Goal: Information Seeking & Learning: Learn about a topic

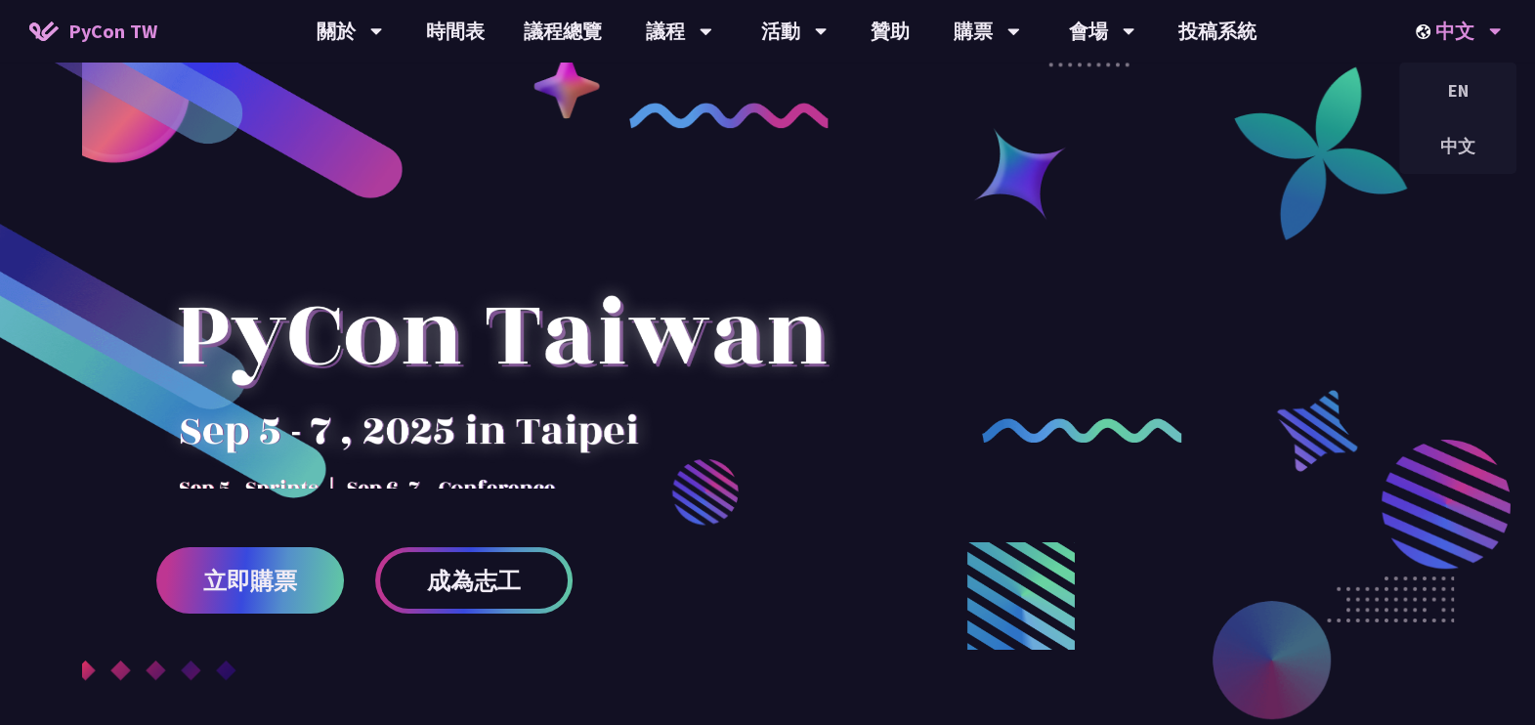
click at [1442, 31] on div "中文" at bounding box center [1458, 31] width 86 height 63
click at [1455, 89] on div "EN" at bounding box center [1457, 90] width 117 height 46
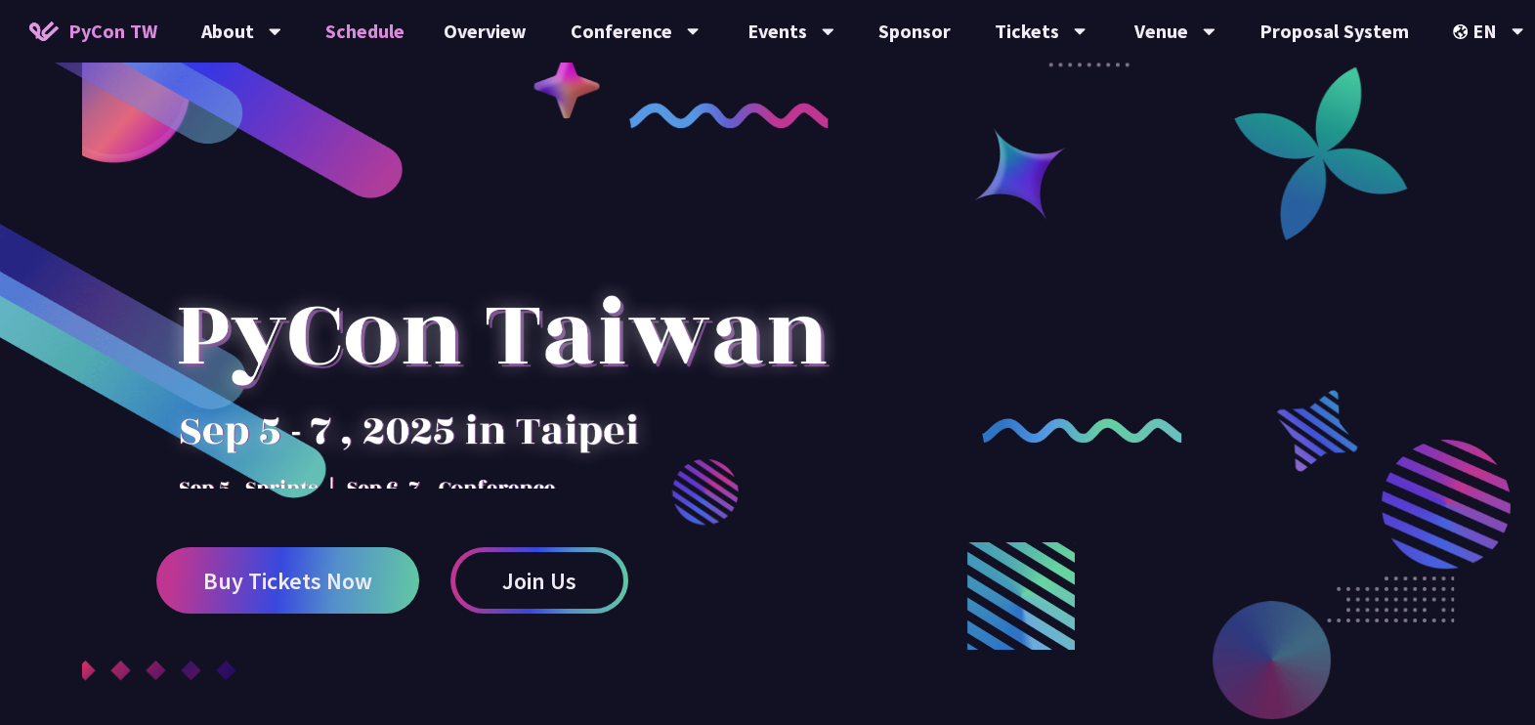
click at [396, 36] on link "Schedule" at bounding box center [365, 31] width 118 height 63
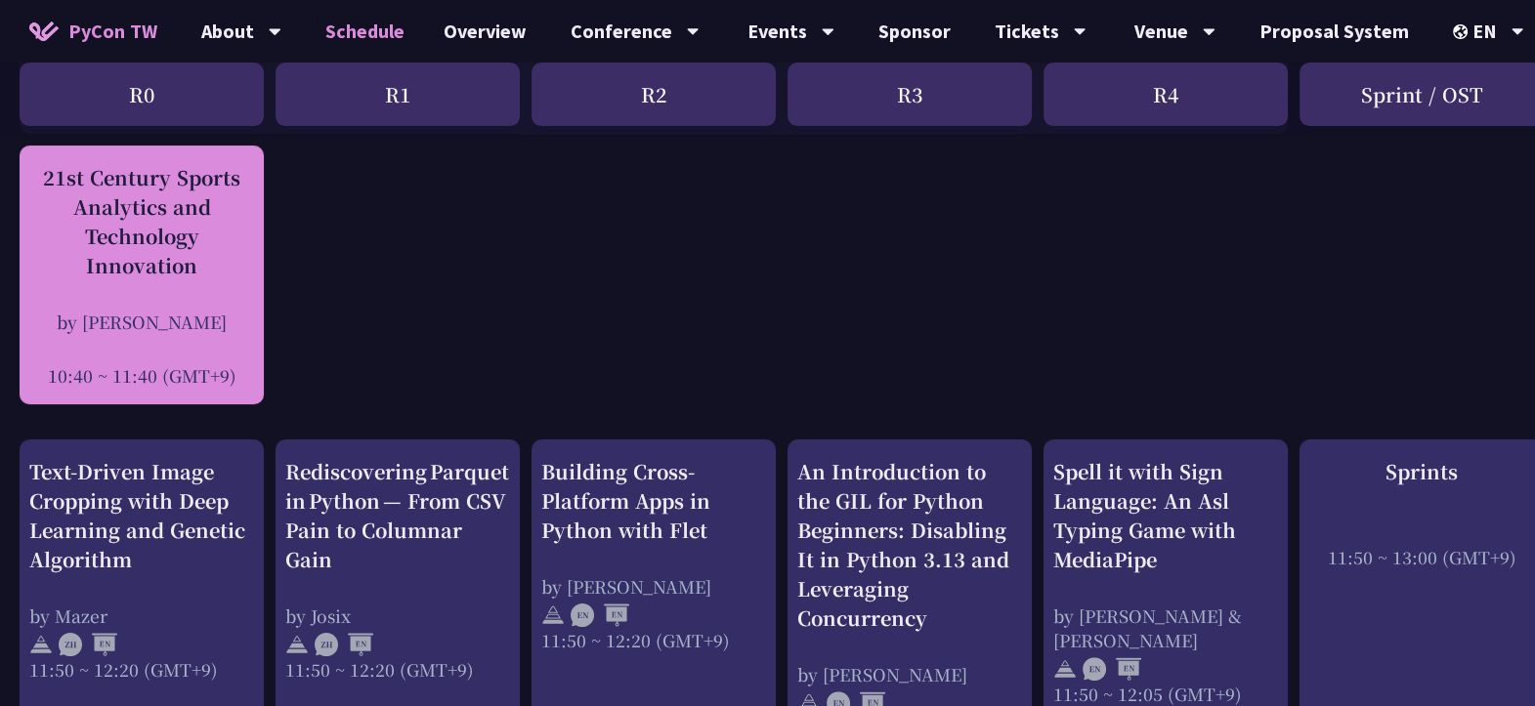
scroll to position [511, 0]
click at [173, 291] on div "21st Century Sports Analytics and Technology Innovation by Tica Lin 10:40 ~ 11:…" at bounding box center [141, 274] width 225 height 225
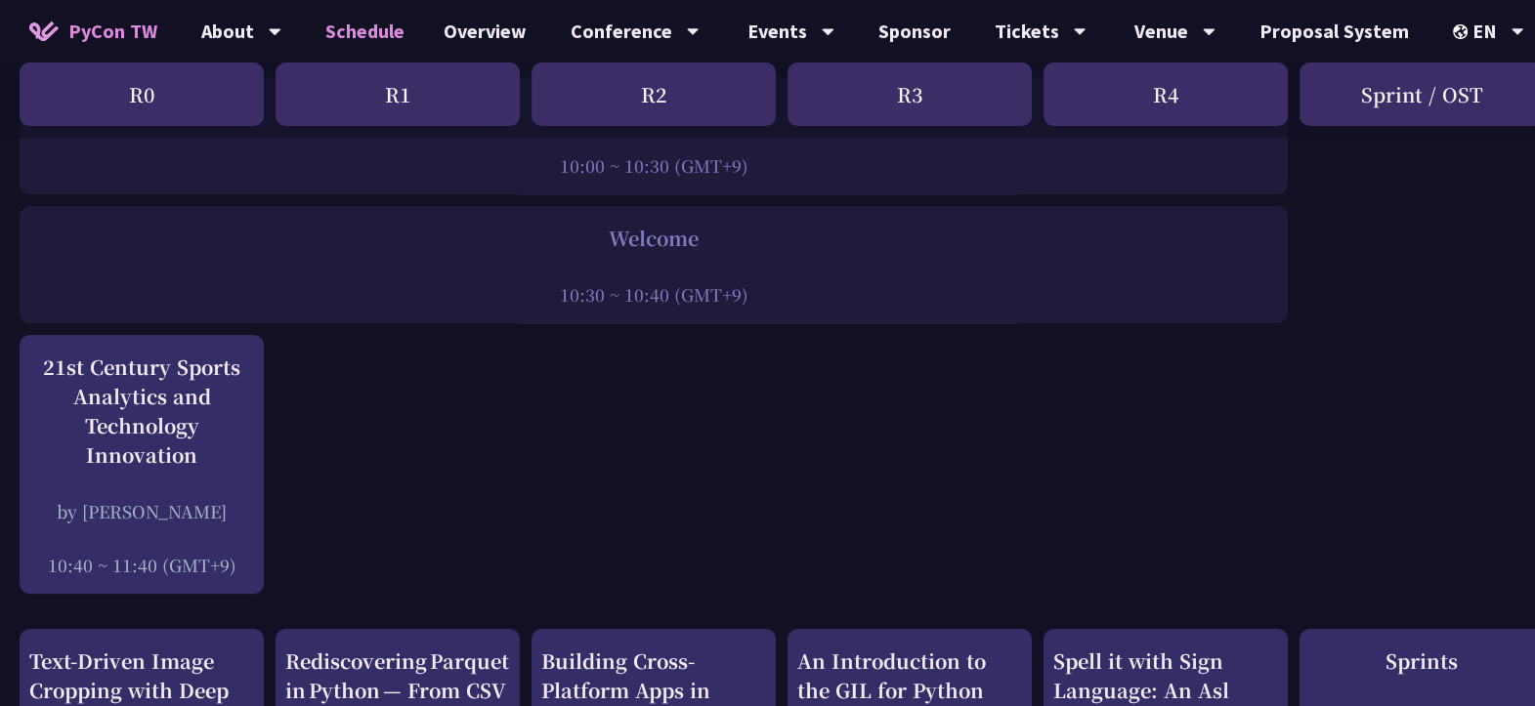
scroll to position [319, 0]
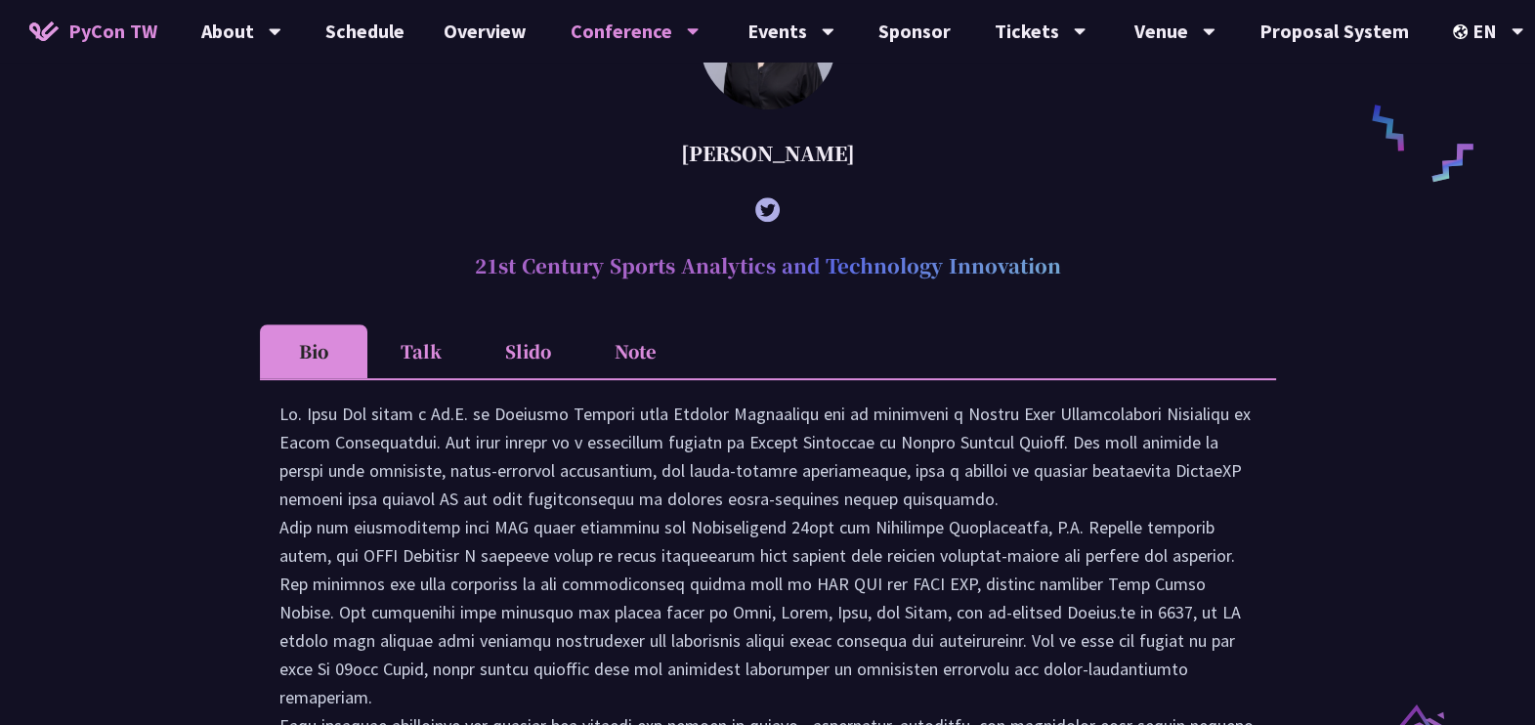
click at [426, 376] on li "Talk" at bounding box center [420, 351] width 107 height 54
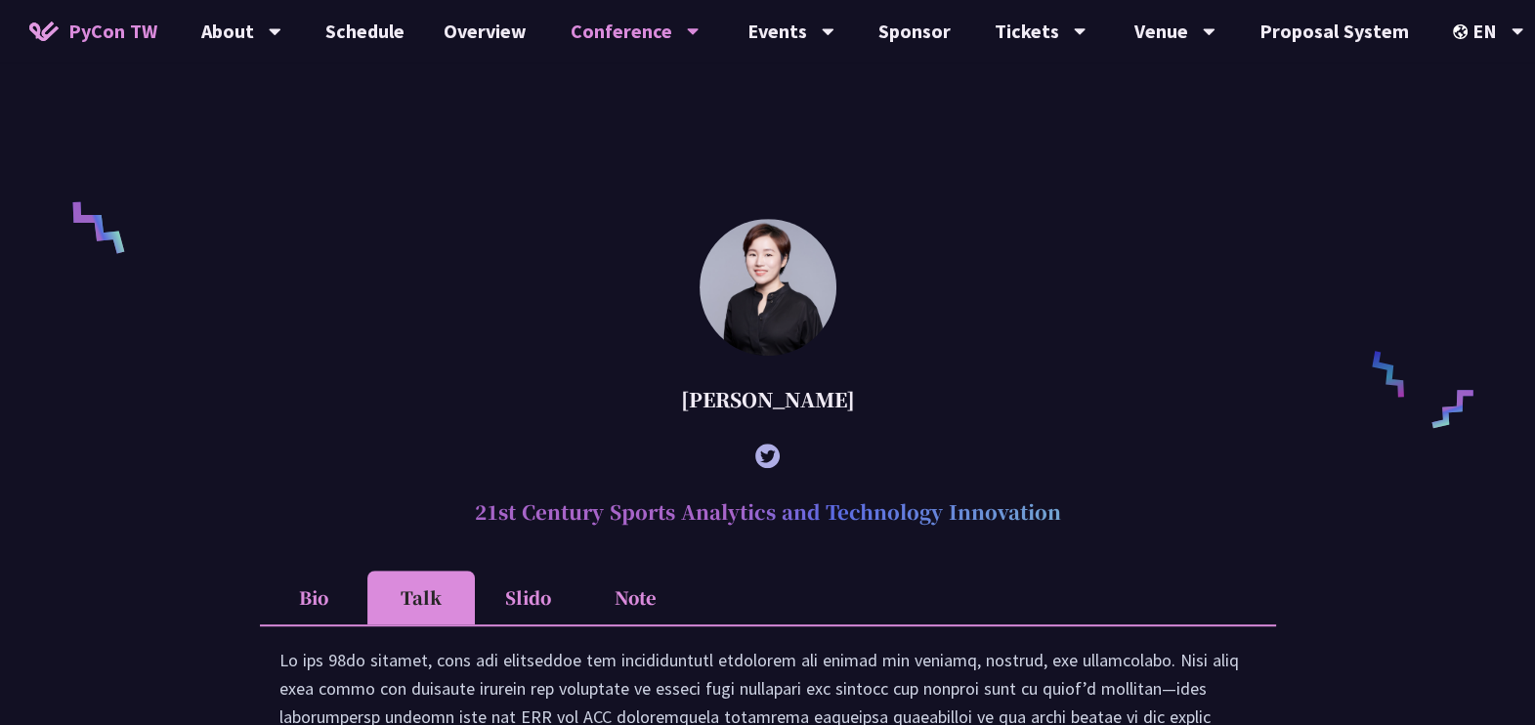
scroll to position [1304, 0]
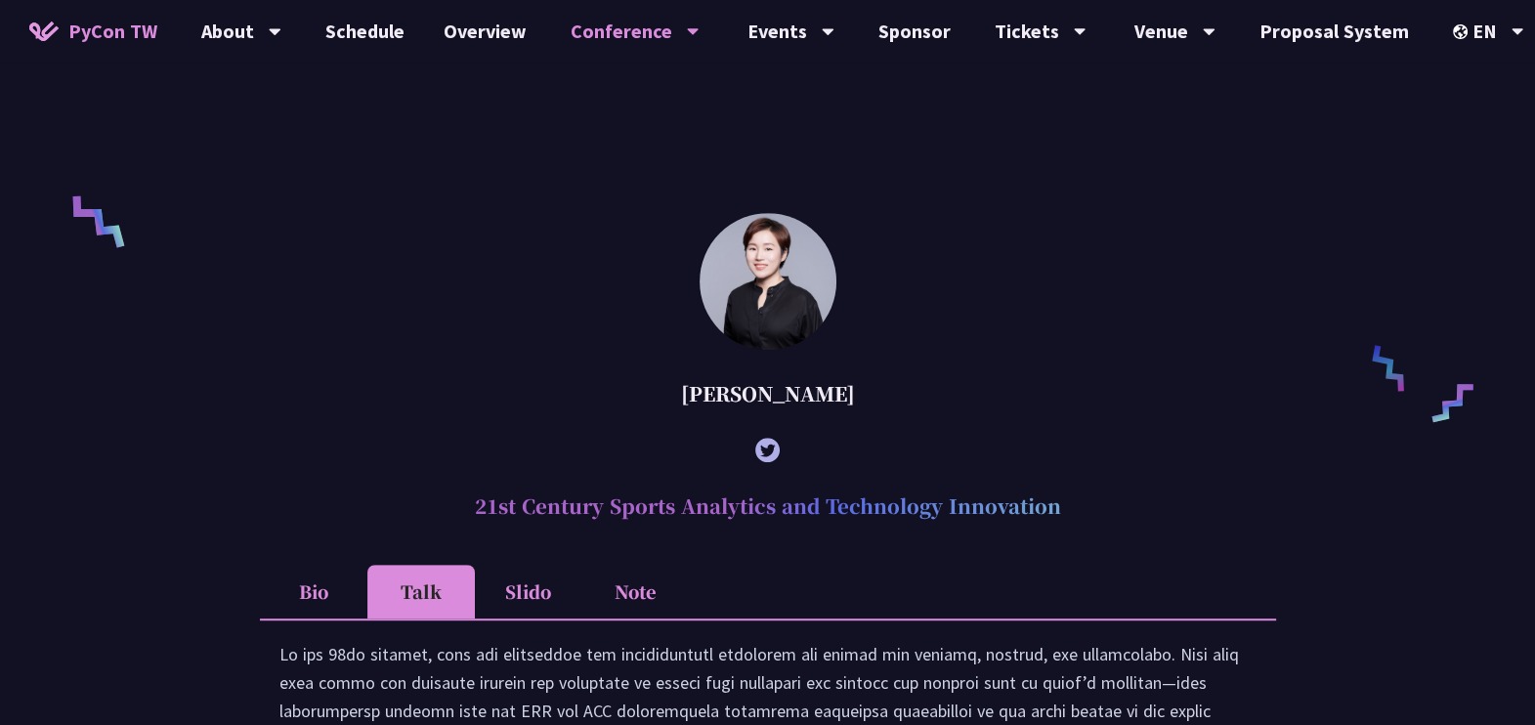
click at [517, 606] on li "Slido" at bounding box center [528, 592] width 107 height 54
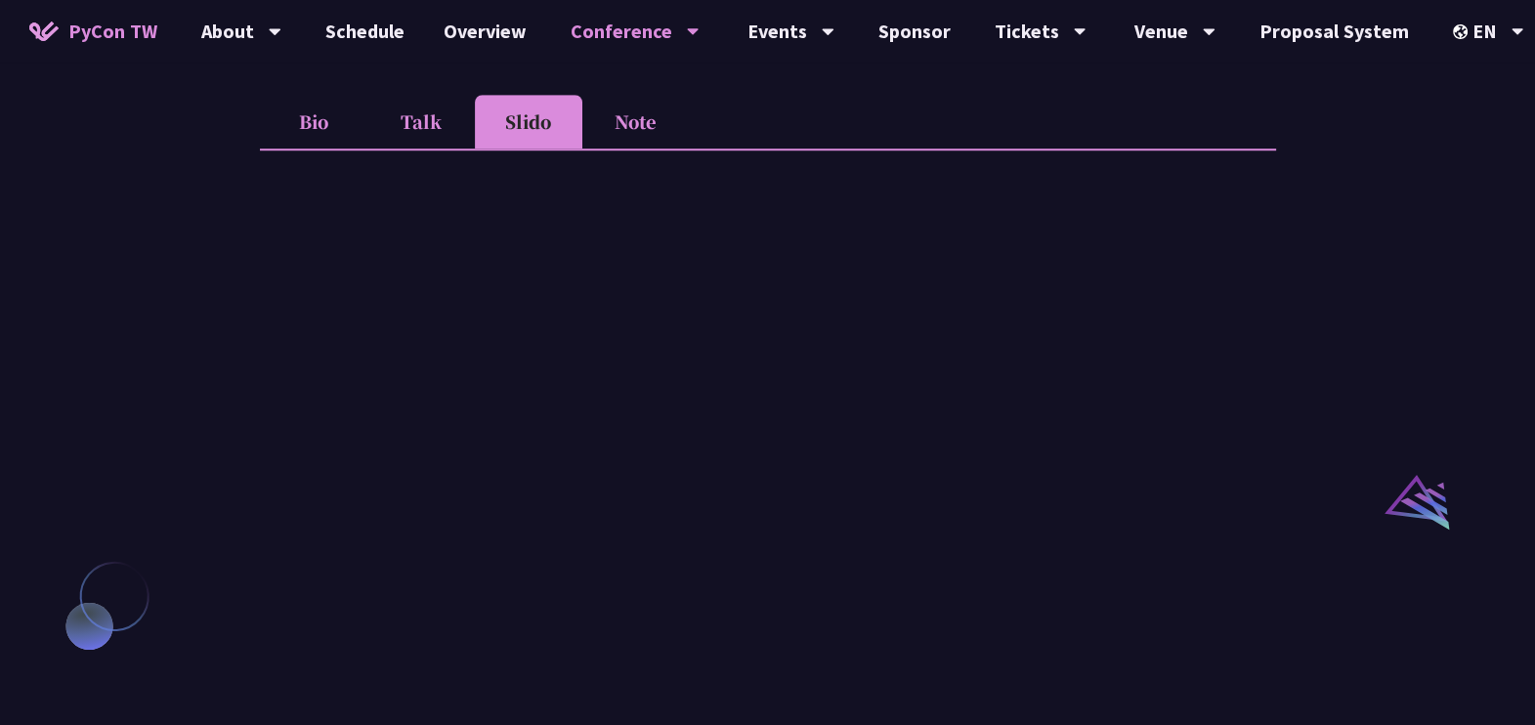
scroll to position [1779, 0]
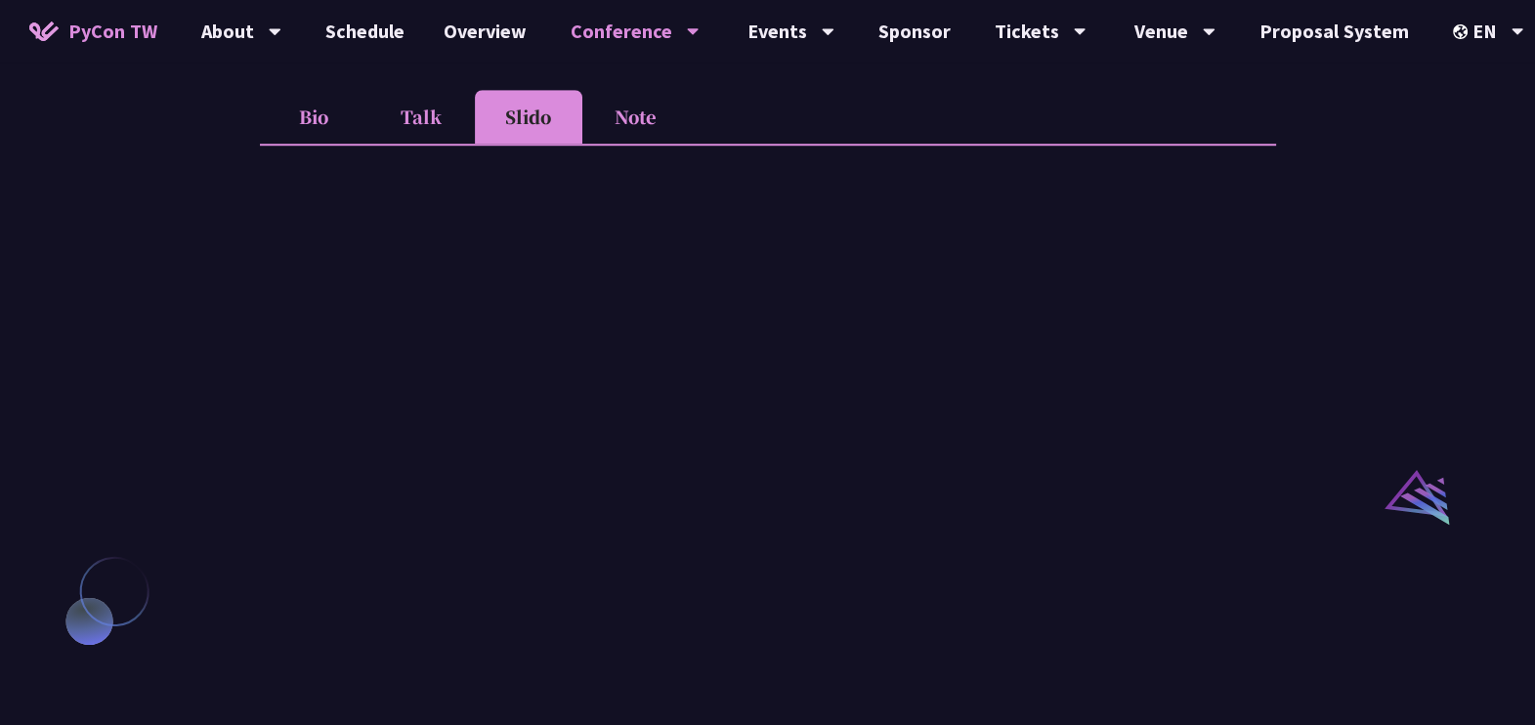
click at [645, 144] on li "Note" at bounding box center [635, 117] width 107 height 54
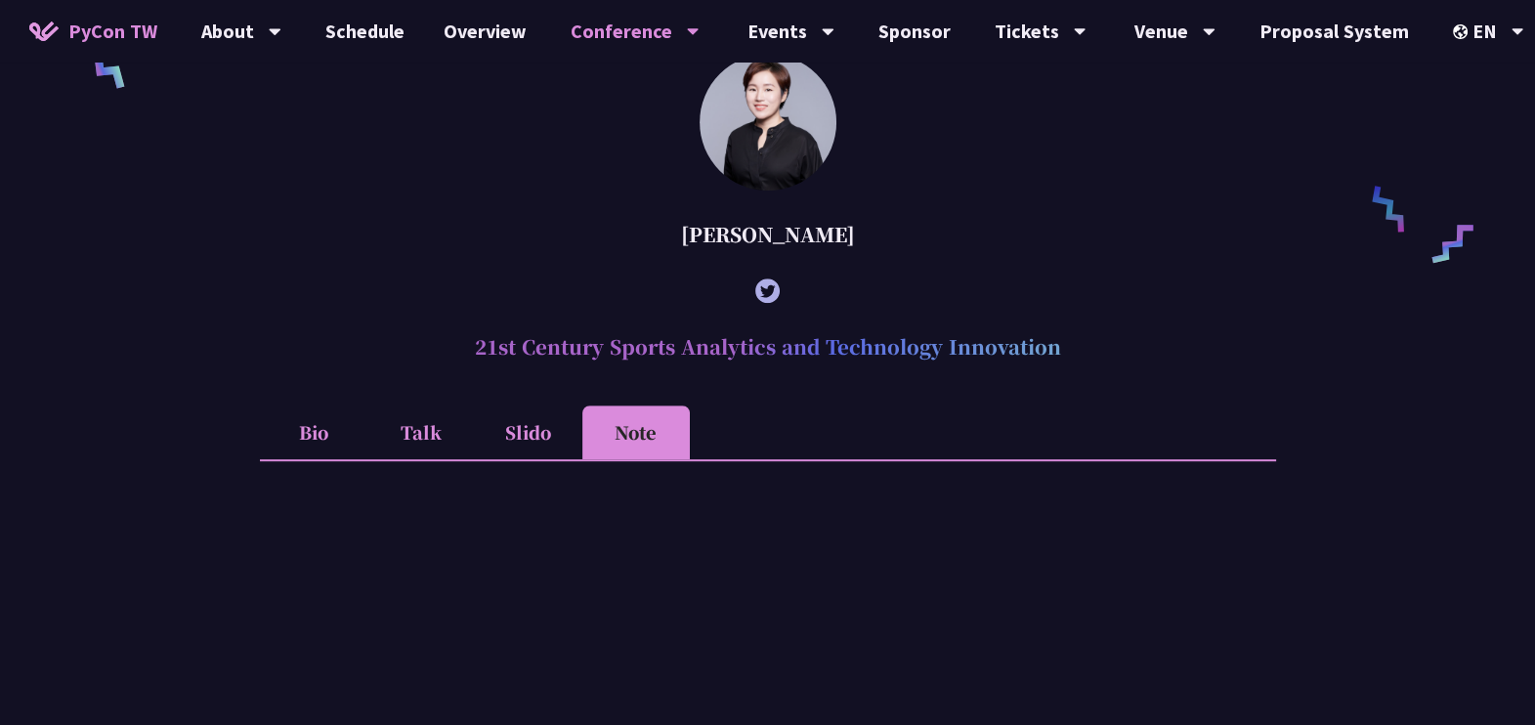
scroll to position [1464, 0]
click at [325, 458] on li "Bio" at bounding box center [313, 431] width 107 height 54
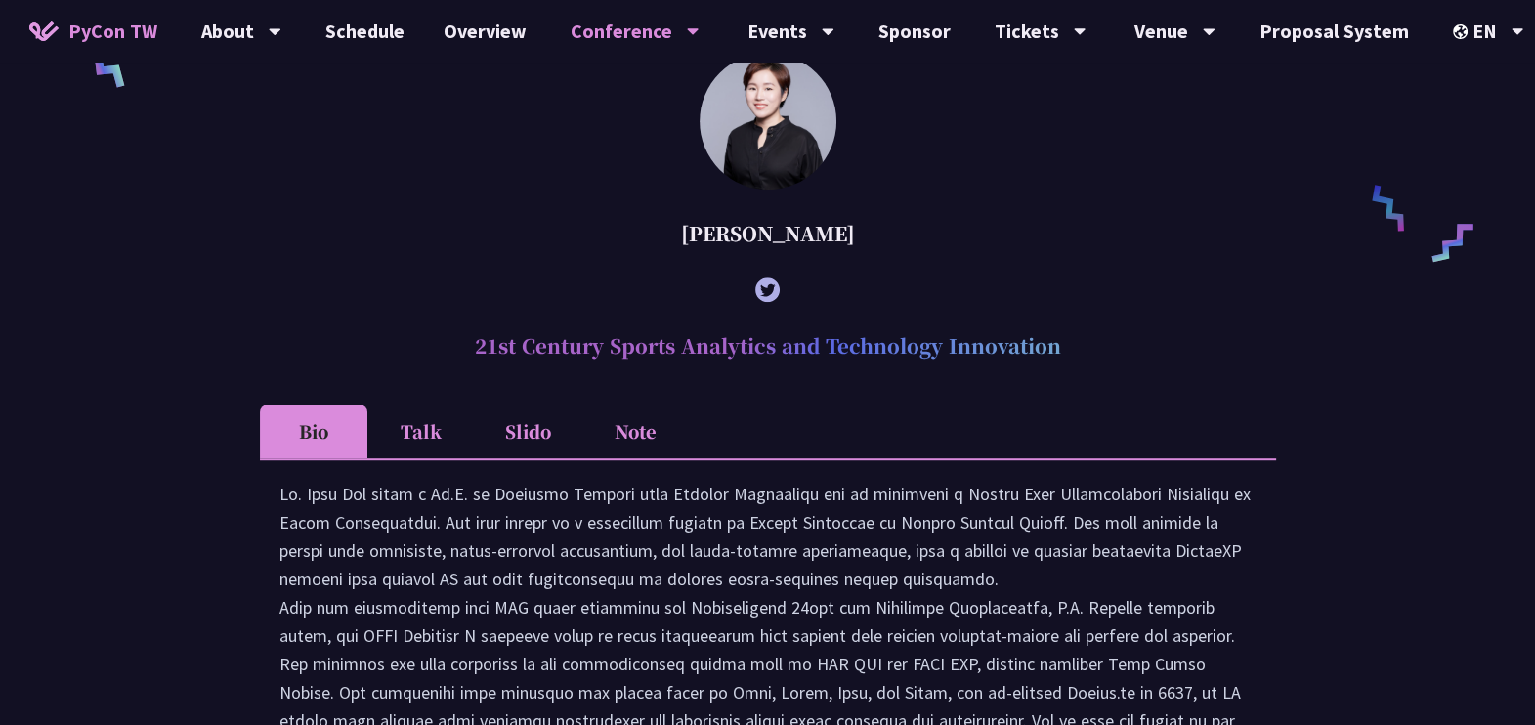
click at [425, 440] on li "Talk" at bounding box center [420, 431] width 107 height 54
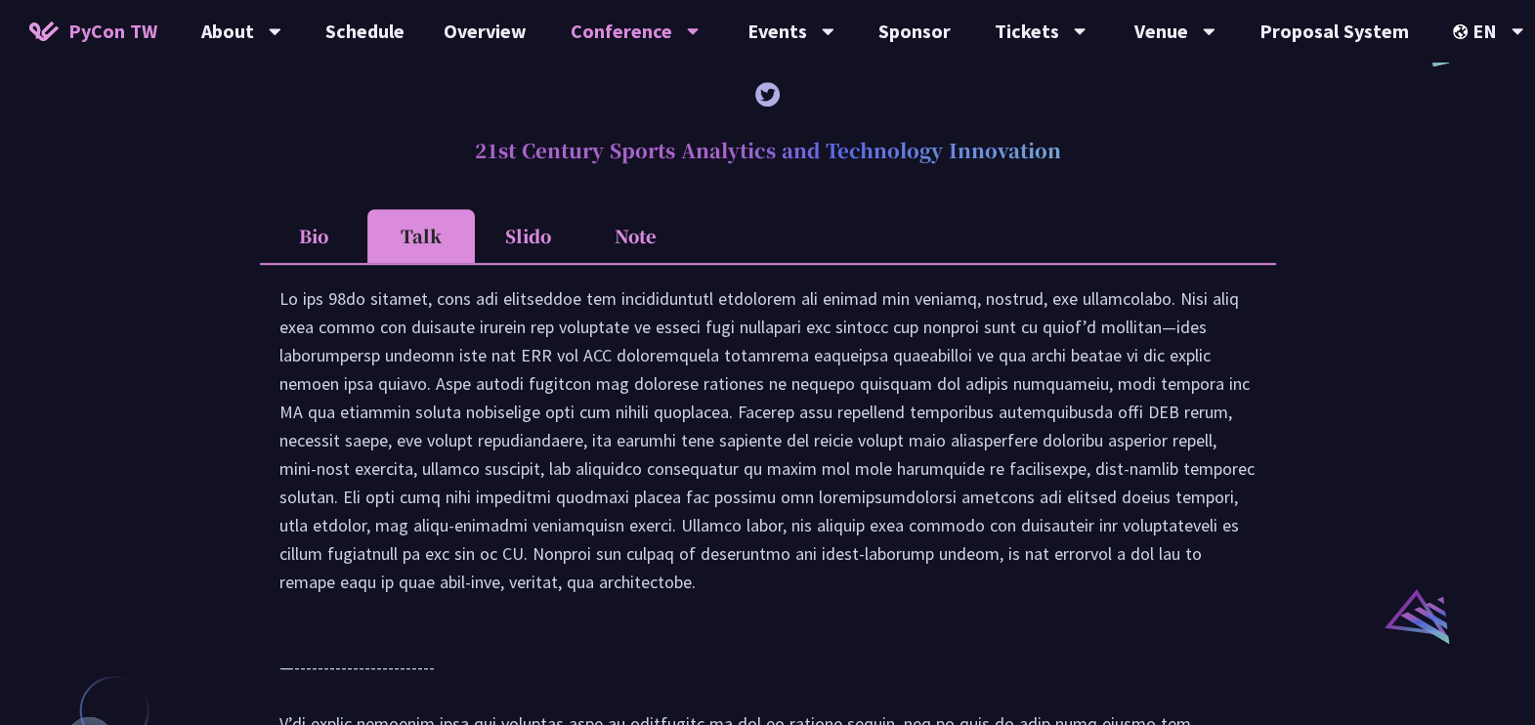
scroll to position [1663, 0]
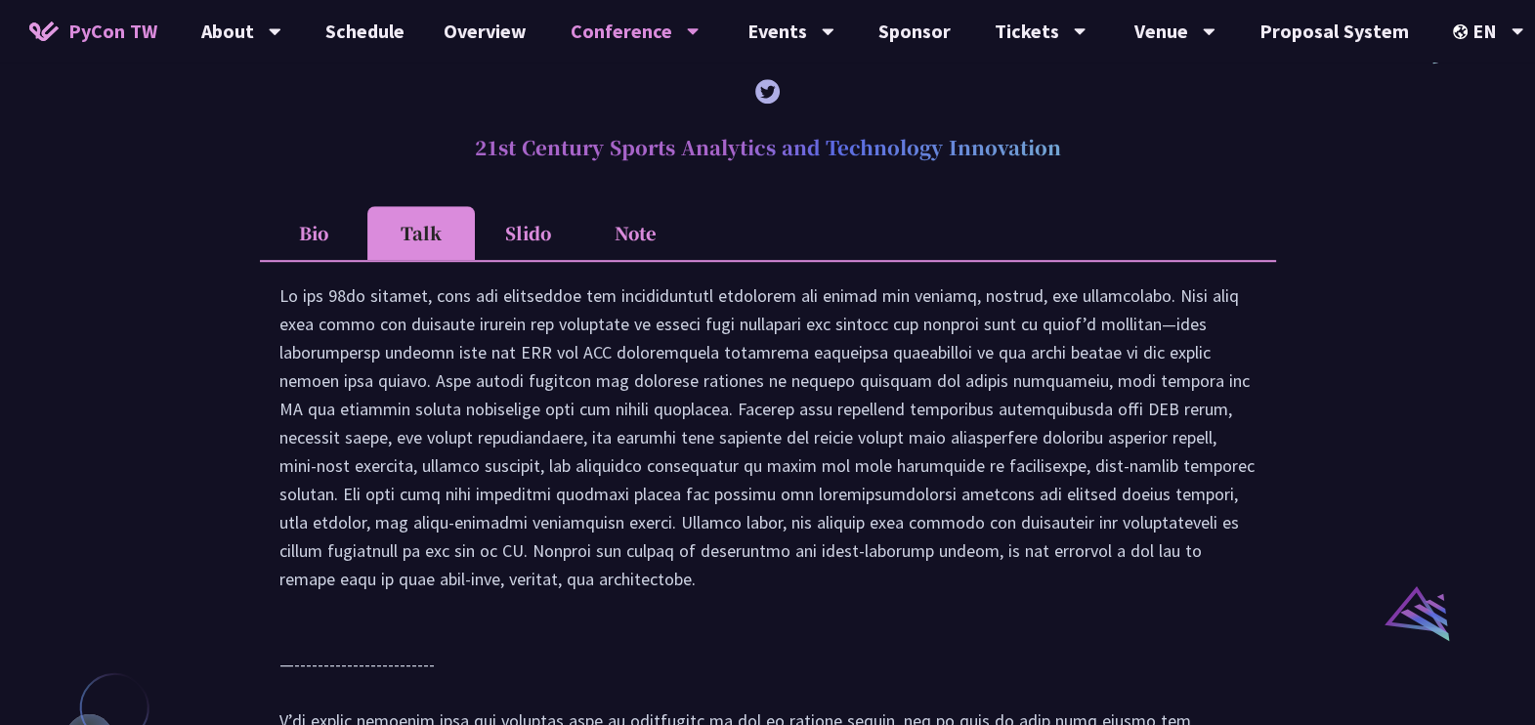
click at [515, 260] on li "Slido" at bounding box center [528, 233] width 107 height 54
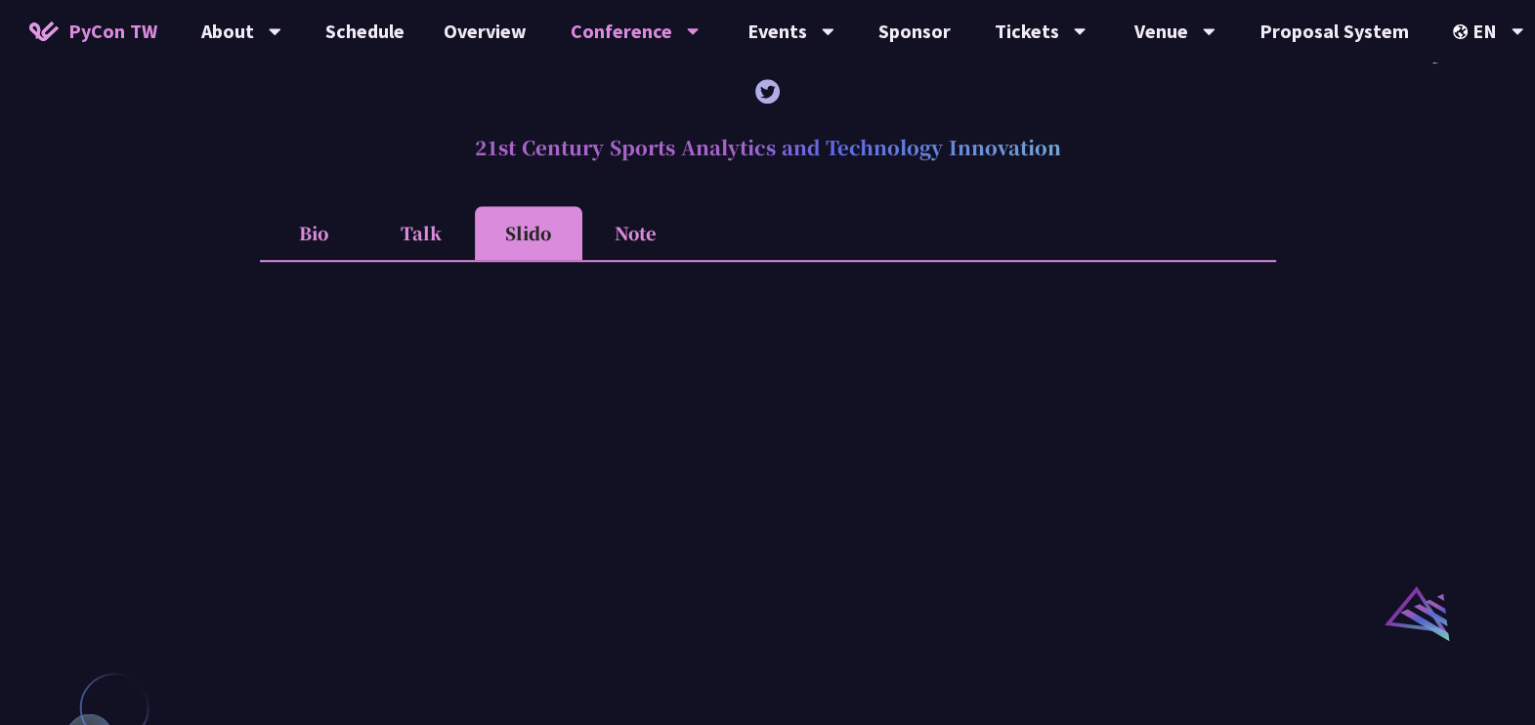
click at [619, 259] on li "Note" at bounding box center [635, 233] width 107 height 54
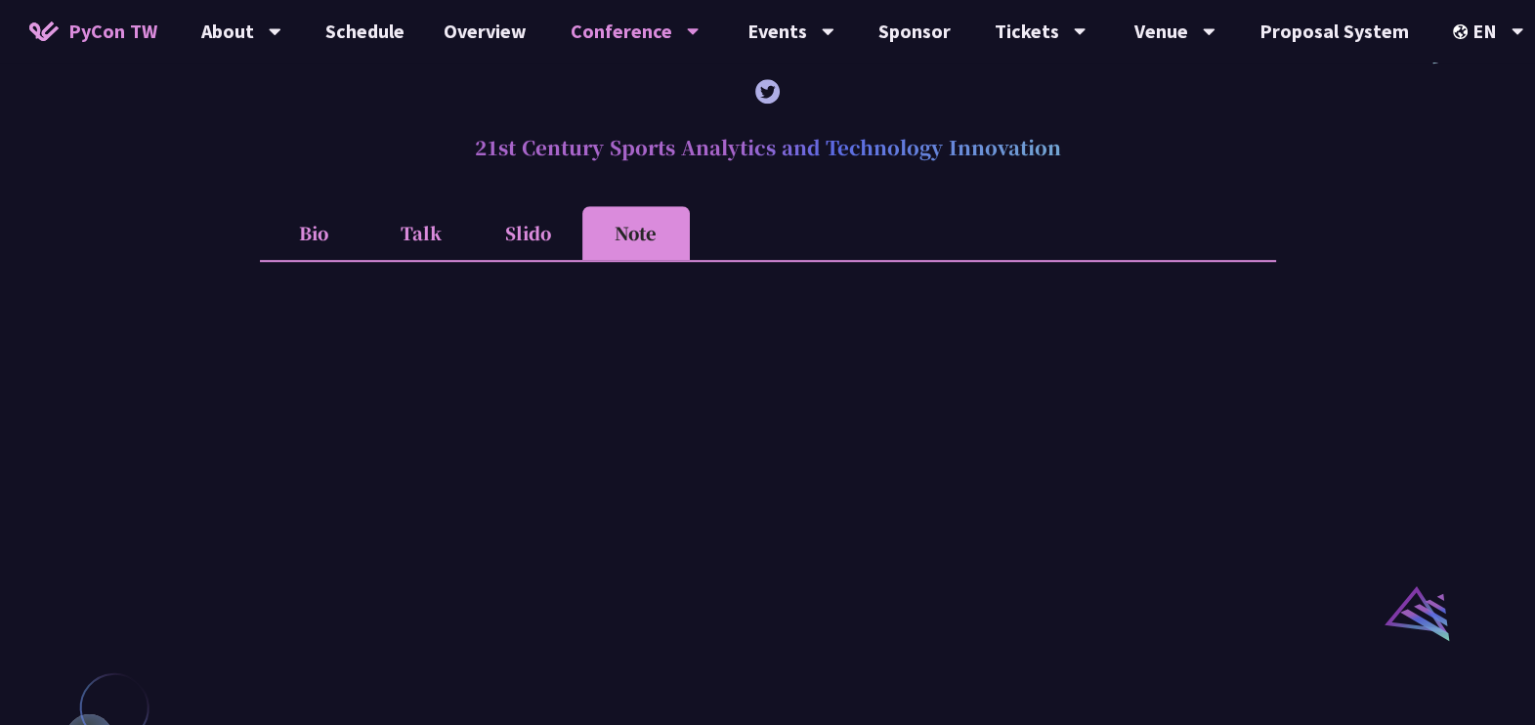
click at [421, 247] on li "Talk" at bounding box center [420, 233] width 107 height 54
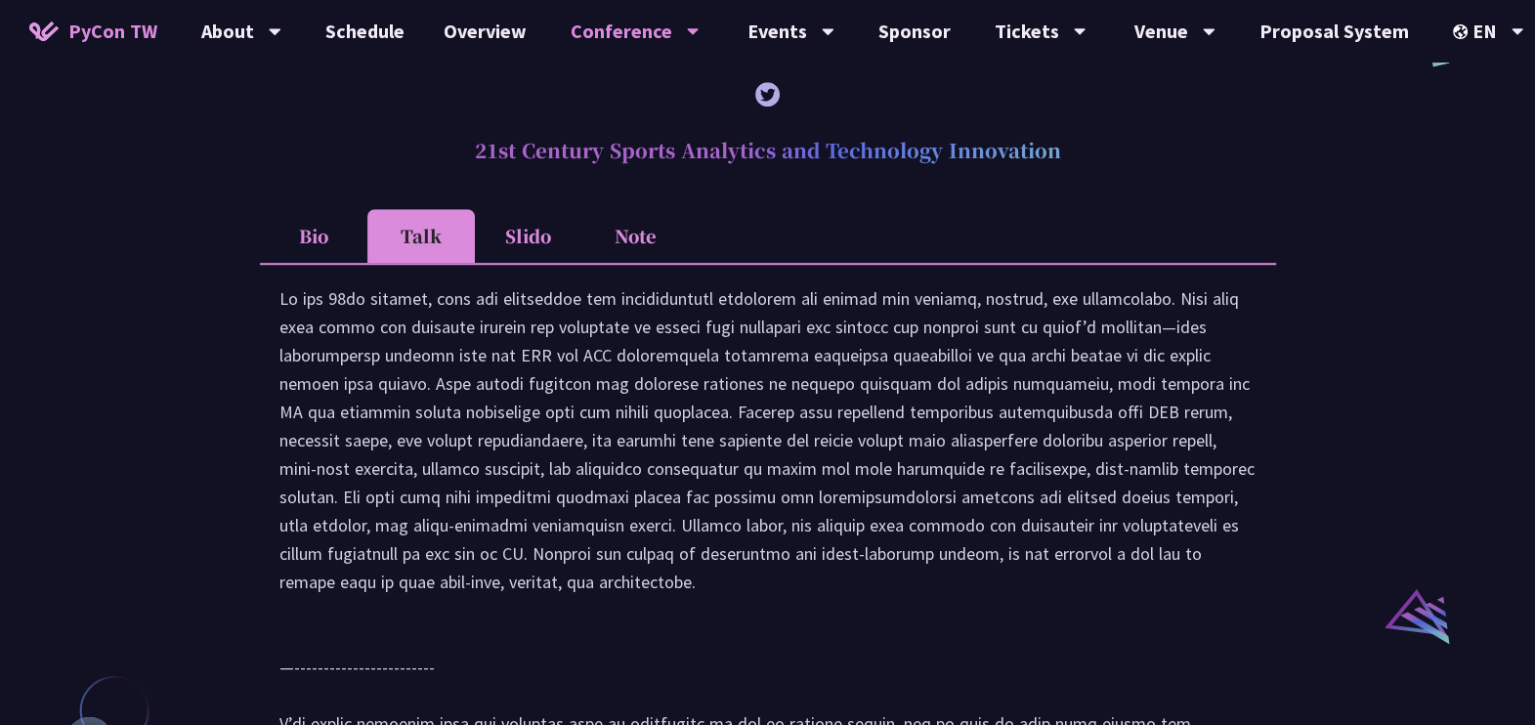
scroll to position [1659, 0]
click at [302, 264] on li "Bio" at bounding box center [313, 237] width 107 height 54
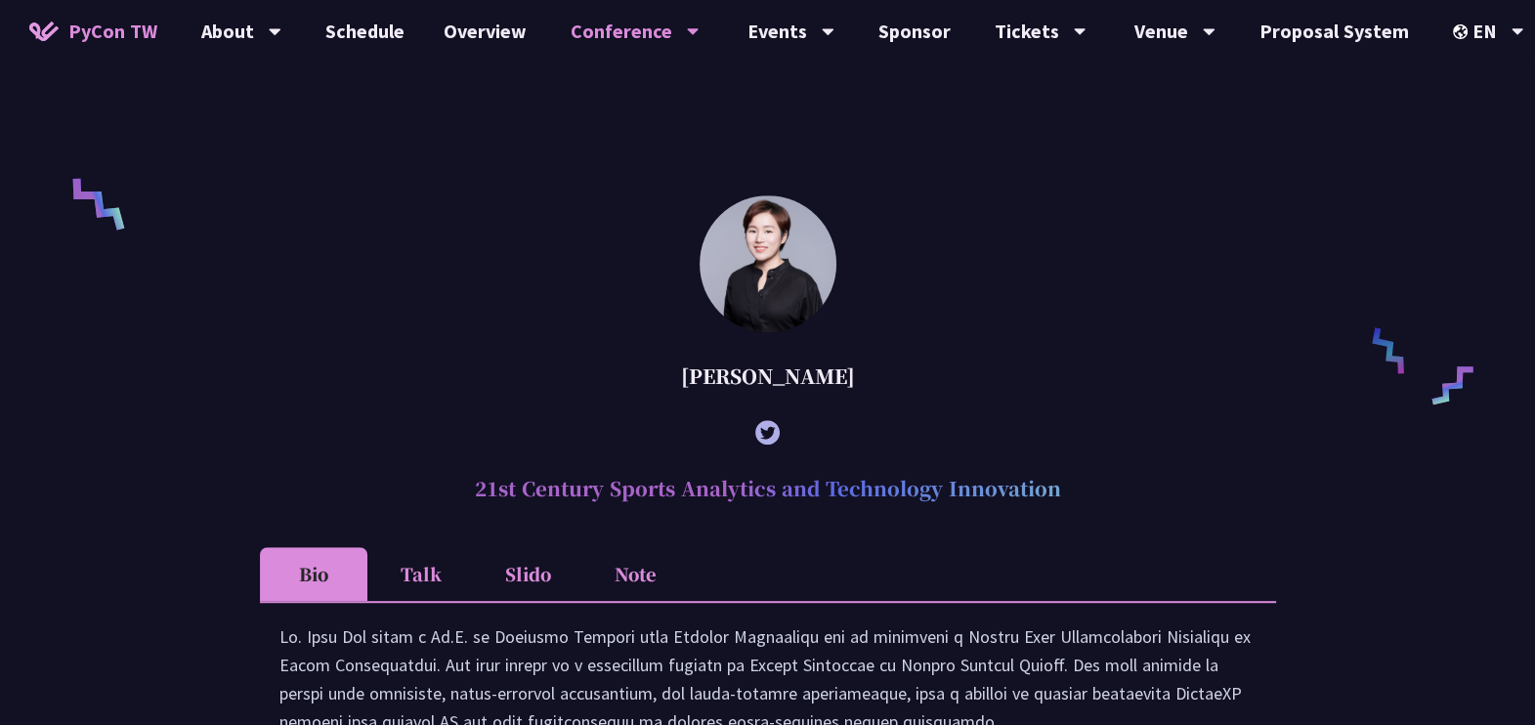
scroll to position [1321, 0]
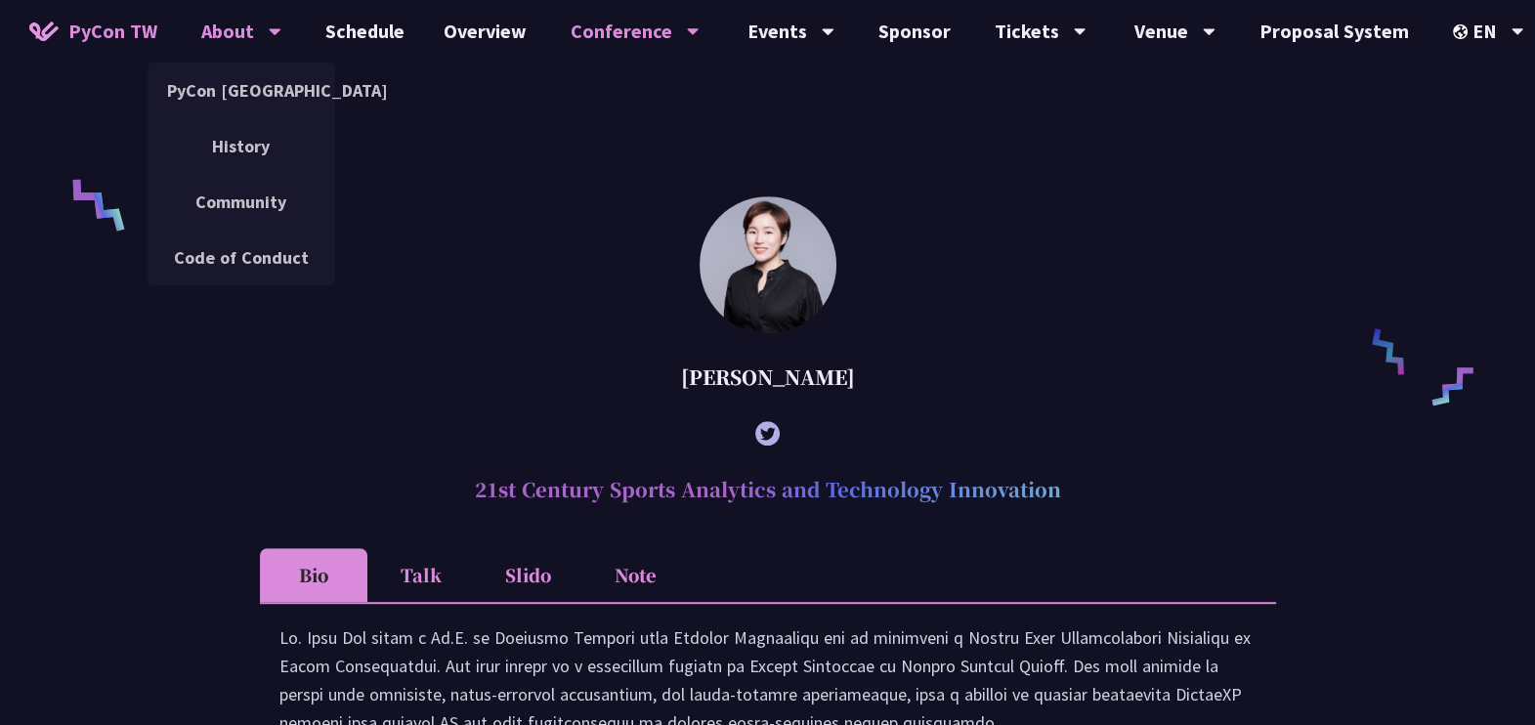
click at [261, 49] on div "About" at bounding box center [241, 31] width 80 height 63
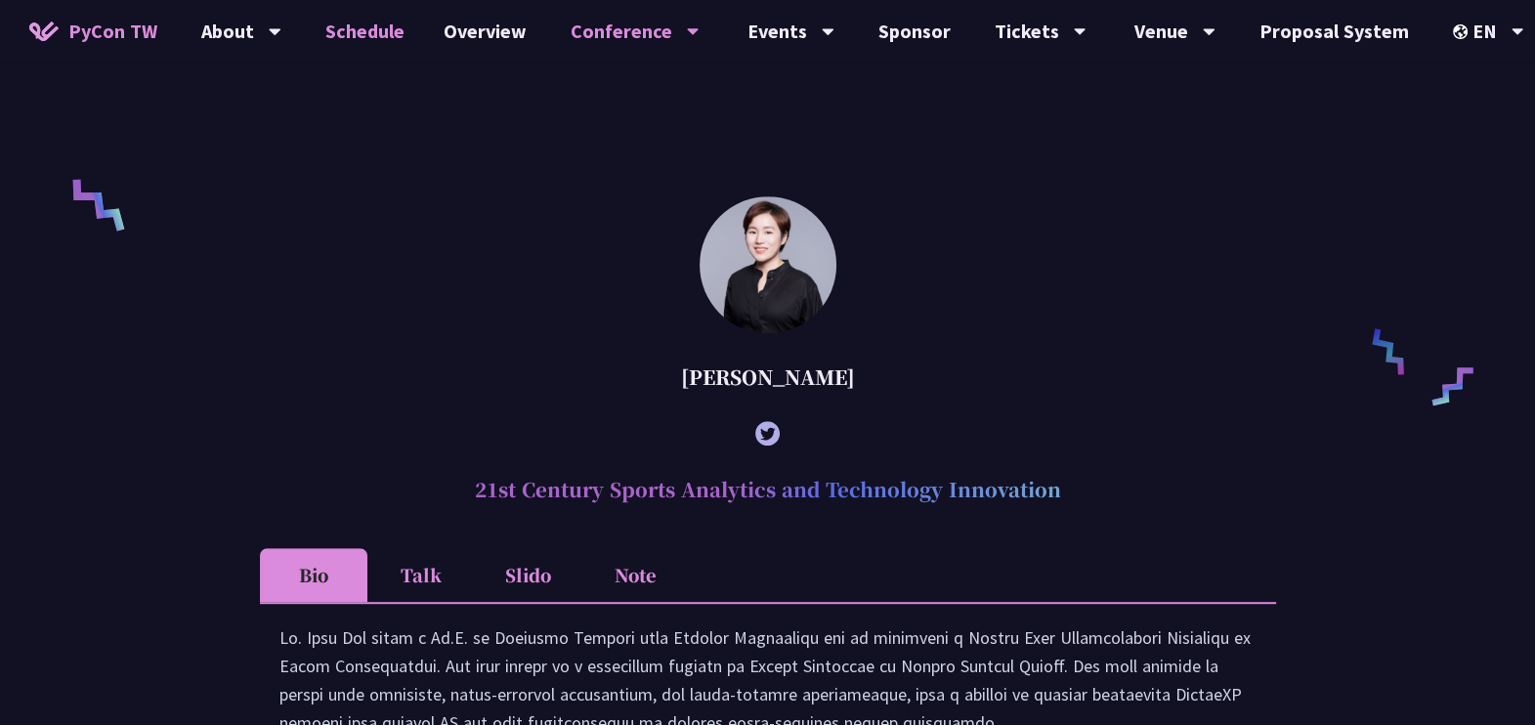
click at [342, 26] on link "Schedule" at bounding box center [365, 31] width 118 height 63
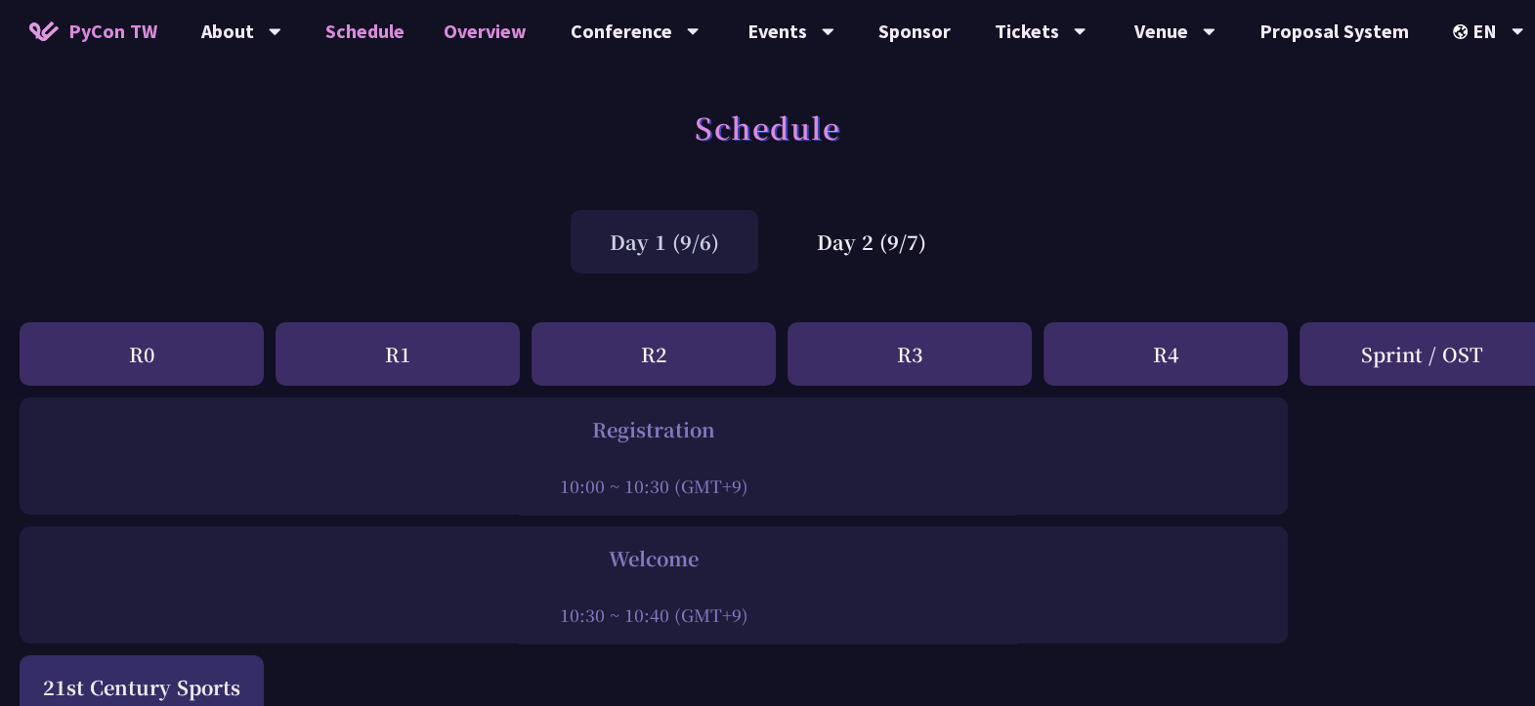
click at [488, 44] on link "Overview" at bounding box center [485, 31] width 122 height 63
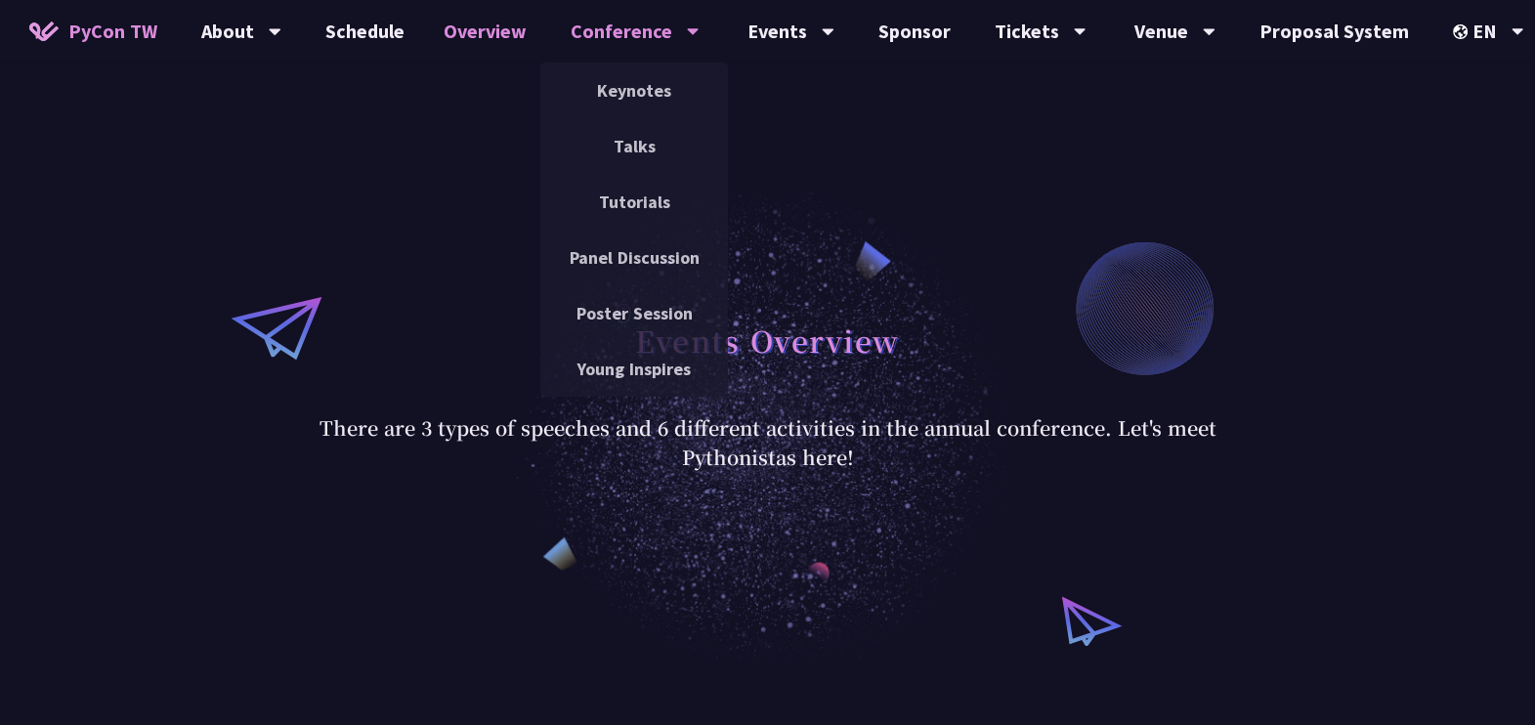
click at [606, 36] on div "Conference" at bounding box center [634, 31] width 129 height 63
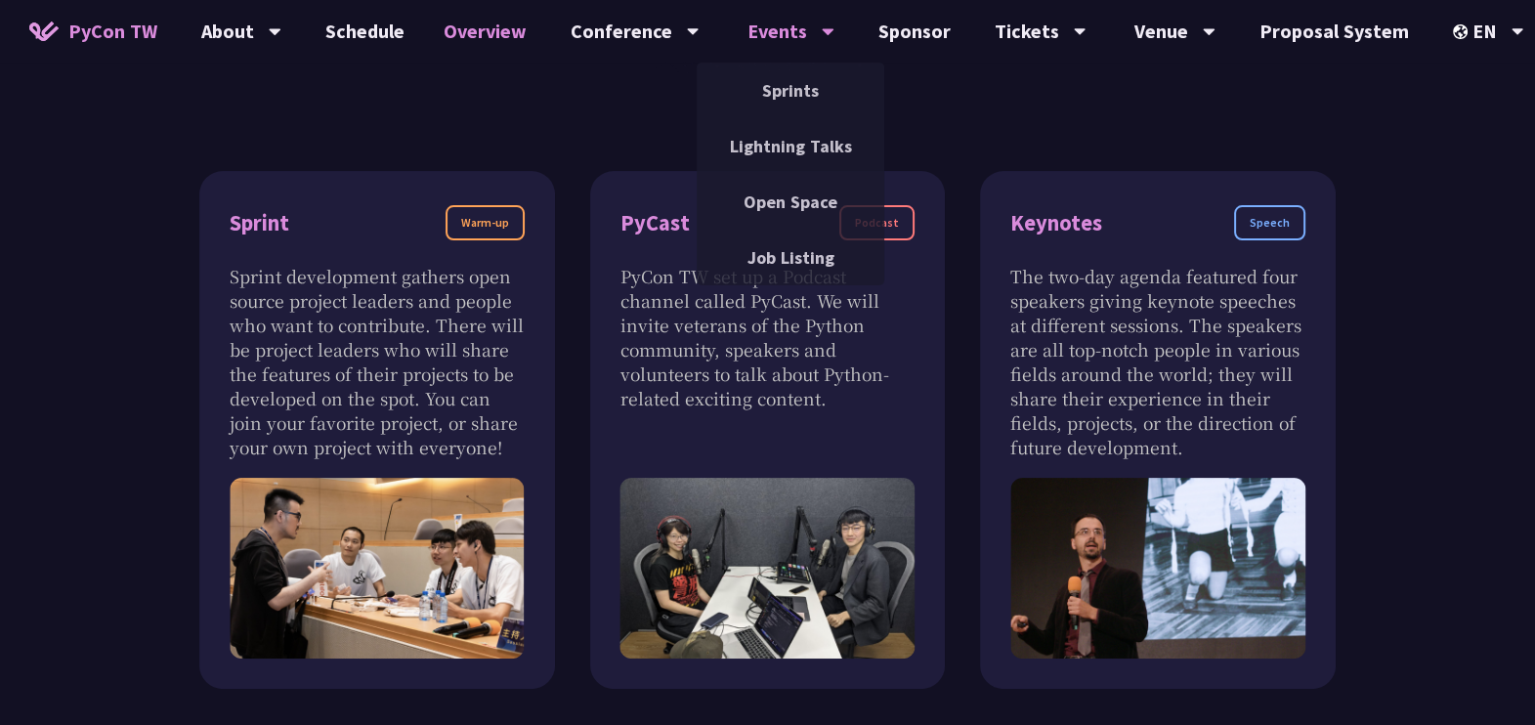
scroll to position [612, 0]
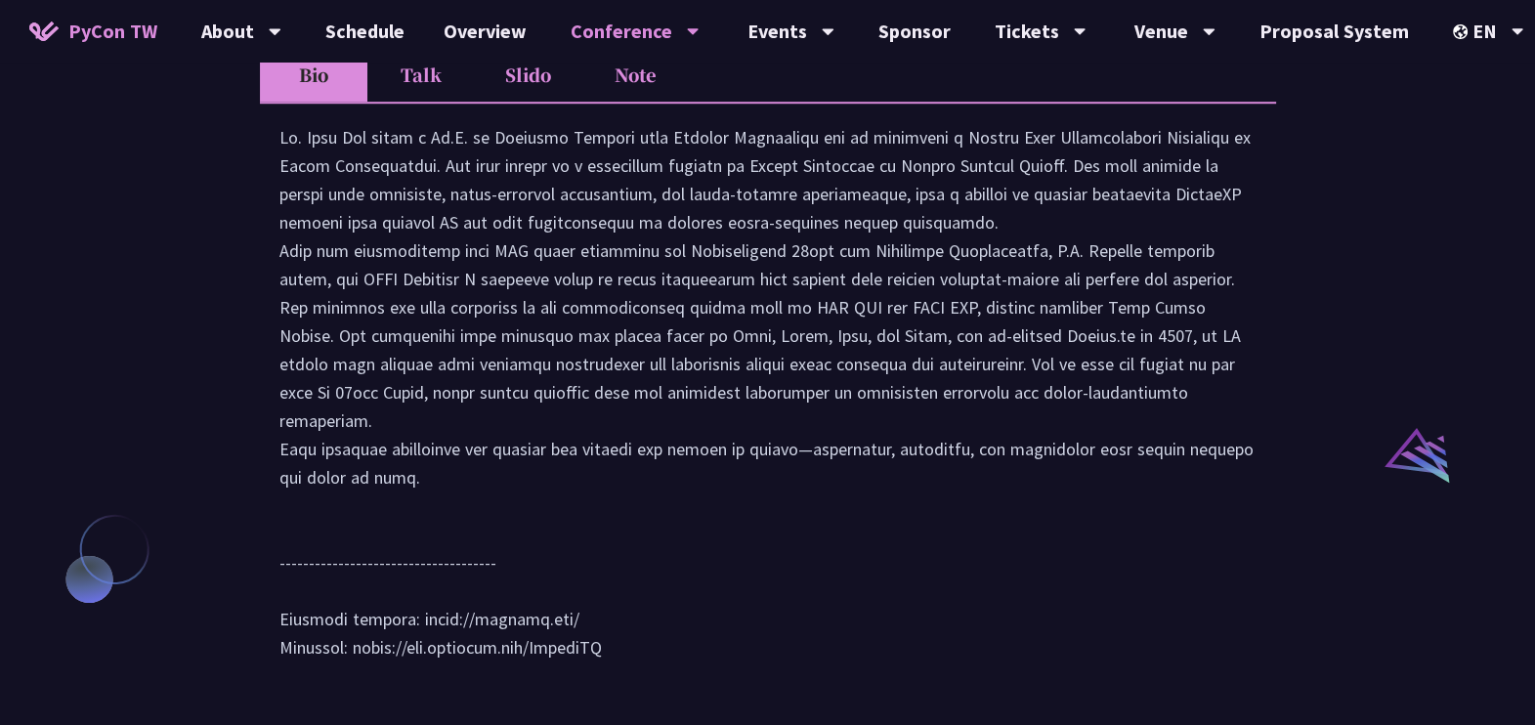
scroll to position [1820, 0]
